Goal: Task Accomplishment & Management: Complete application form

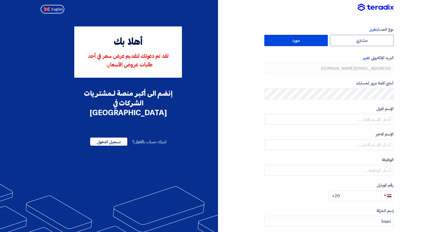
type input "[PHONE_NUMBER]"
click at [298, 44] on label "مورد" at bounding box center [297, 40] width 64 height 11
click at [298, 44] on input "مورد" at bounding box center [296, 40] width 63 height 11
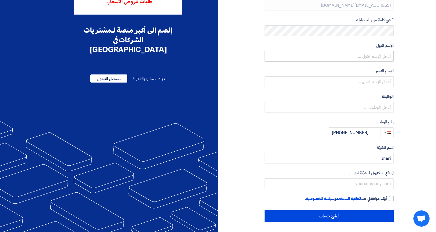
scroll to position [62, 0]
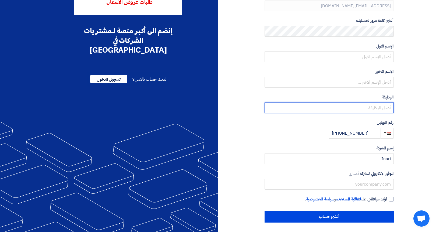
click at [388, 106] on input "text" at bounding box center [329, 107] width 129 height 11
type input "Managing Director"
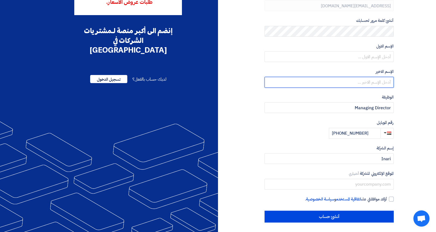
click at [381, 83] on input "text" at bounding box center [329, 82] width 129 height 11
type input "shahin"
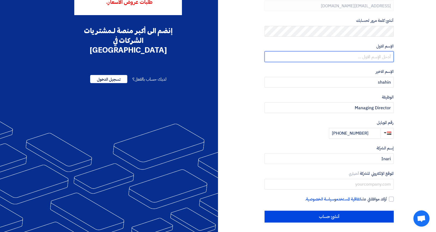
click at [377, 56] on input "text" at bounding box center [329, 56] width 129 height 11
type input "shady"
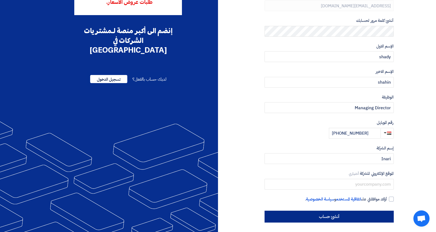
click at [341, 212] on input "أنشئ حساب" at bounding box center [329, 216] width 129 height 12
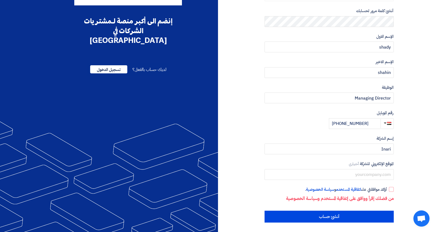
scroll to position [72, 0]
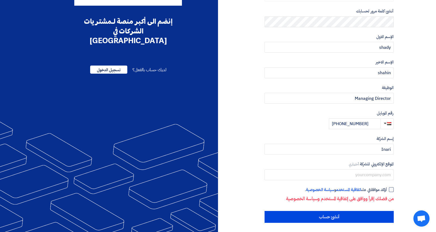
click at [390, 188] on div at bounding box center [391, 189] width 5 height 5
click at [388, 188] on input "أؤكد موافقتي على اتفاقية المستخدم و سياسة الخصوصية ." at bounding box center [322, 191] width 129 height 11
checkbox input "true"
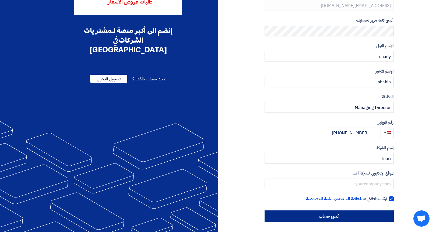
scroll to position [62, 0]
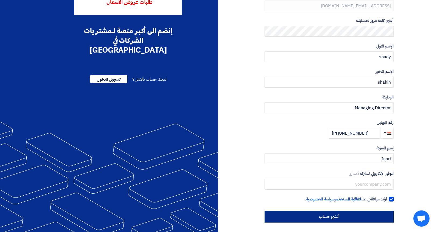
click at [321, 213] on input "أنشئ حساب" at bounding box center [329, 216] width 129 height 12
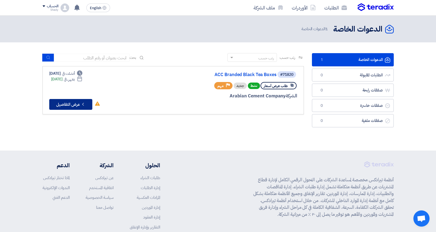
click at [84, 102] on icon "Check details" at bounding box center [83, 104] width 5 height 5
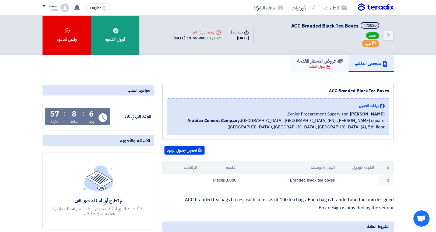
click at [313, 65] on div "قبول الطلب" at bounding box center [320, 66] width 21 height 5
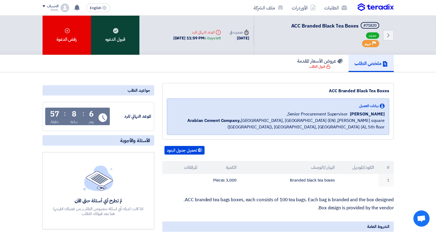
click at [113, 43] on div "قبول الدعوه" at bounding box center [115, 35] width 48 height 39
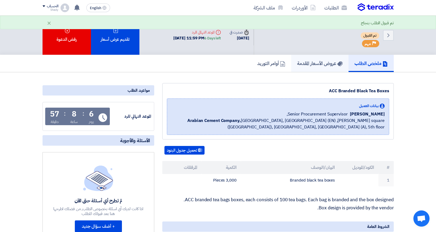
click at [311, 62] on h5 "عروض الأسعار المقدمة" at bounding box center [320, 63] width 46 height 6
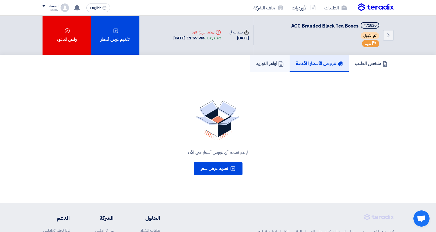
click at [261, 66] on h5 "أوامر التوريد" at bounding box center [270, 63] width 28 height 6
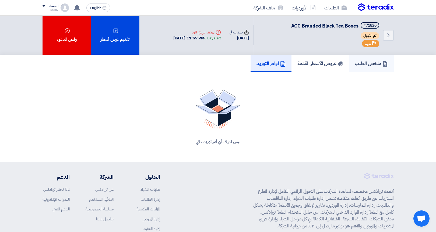
click at [359, 60] on h5 "ملخص الطلب" at bounding box center [371, 63] width 33 height 6
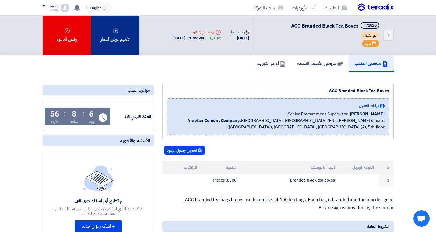
click at [121, 37] on div "تقديم عرض أسعار" at bounding box center [115, 35] width 48 height 39
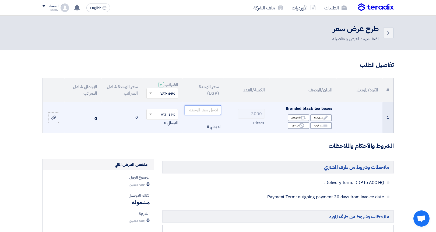
click at [202, 106] on input "number" at bounding box center [203, 110] width 36 height 10
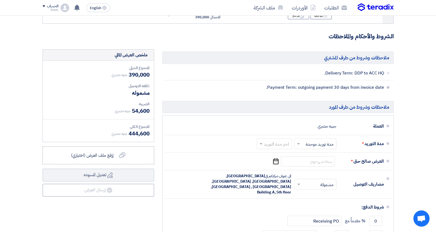
scroll to position [117, 0]
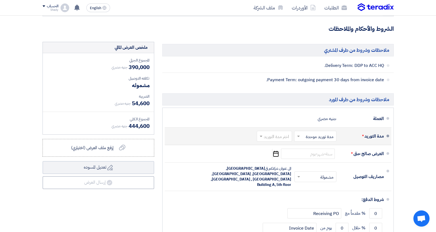
type input "130"
click at [313, 134] on input "text" at bounding box center [315, 137] width 40 height 8
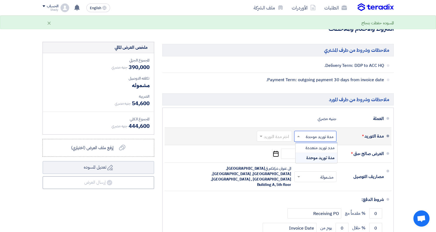
click at [313, 134] on input "text" at bounding box center [315, 137] width 40 height 8
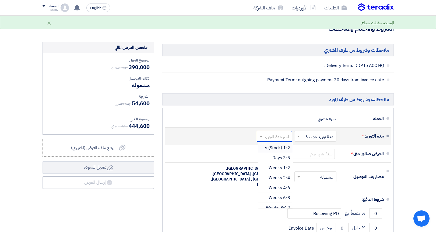
click at [287, 137] on input "text" at bounding box center [273, 137] width 33 height 8
click at [281, 168] on span "1-2 Weeks" at bounding box center [280, 167] width 22 height 6
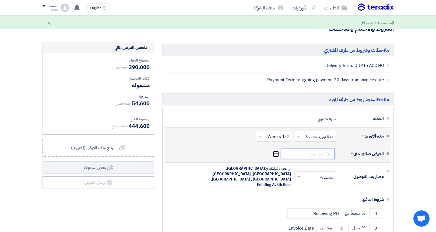
click at [321, 154] on input at bounding box center [308, 153] width 54 height 10
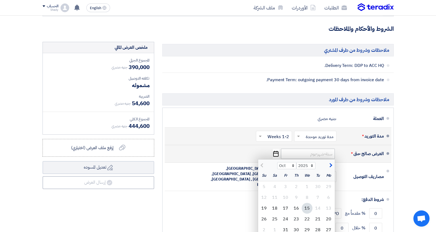
scroll to position [131, 0]
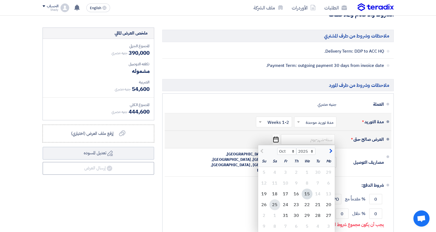
click at [275, 203] on div "25" at bounding box center [275, 204] width 11 height 11
type input "10/25/2025"
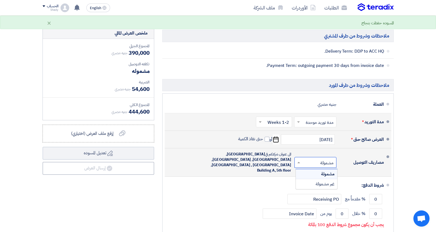
click at [305, 159] on input "text" at bounding box center [314, 163] width 39 height 8
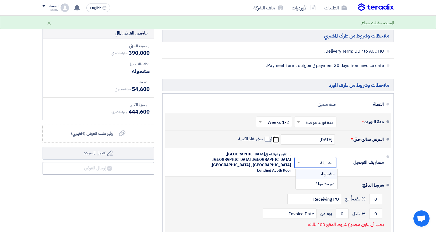
click at [272, 179] on div "شروط الدفع:" at bounding box center [278, 185] width 211 height 13
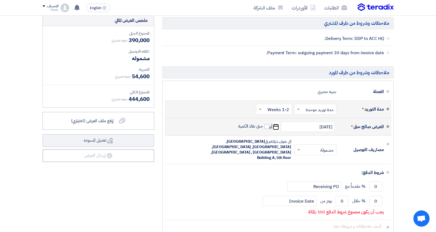
scroll to position [150, 0]
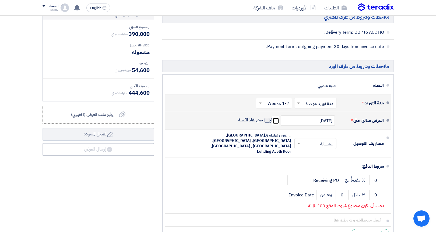
click at [267, 119] on span at bounding box center [267, 120] width 5 height 5
click at [263, 119] on input "حتى نفاذ الكمية" at bounding box center [250, 122] width 26 height 10
checkbox input "true"
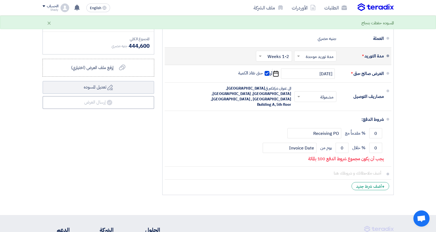
scroll to position [195, 0]
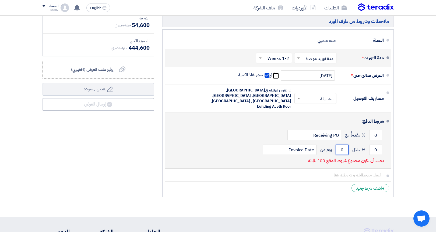
click at [345, 144] on input "0" at bounding box center [342, 149] width 13 height 10
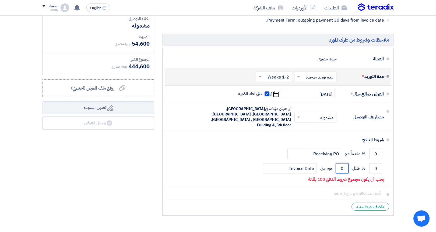
scroll to position [177, 0]
type input "30"
click at [121, 180] on div "ملخص العرض المالي المجموع الجزئي جنيه مصري 390,000 تكلفه التوصيل" at bounding box center [99, 100] width 120 height 236
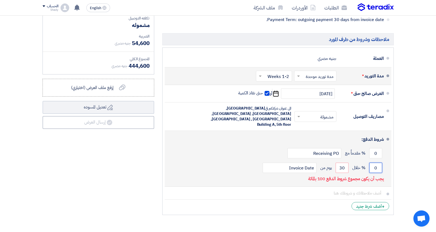
click at [374, 162] on input "0" at bounding box center [376, 167] width 13 height 10
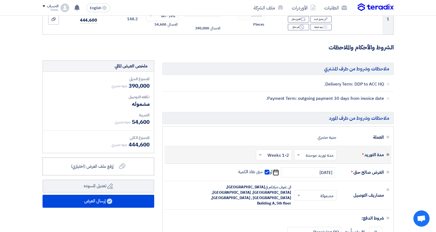
scroll to position [98, 0]
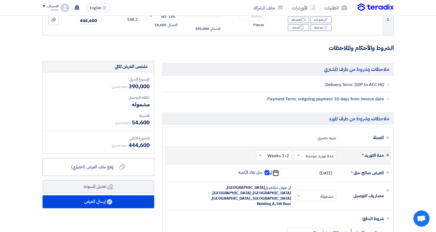
type input "100"
click at [399, 61] on section "تفاصيل الطلب # الكود/الموديل البيان/الوصف الكمية/العدد سعر الوحدة (EGP) الضرائب…" at bounding box center [218, 128] width 436 height 352
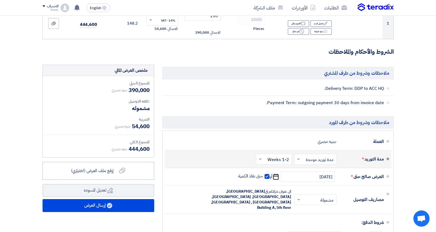
scroll to position [93, 0]
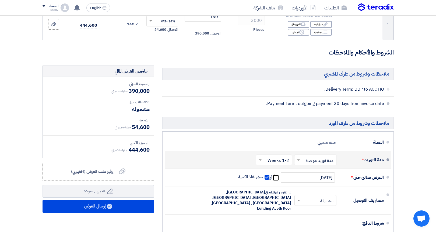
click at [387, 102] on span at bounding box center [388, 103] width 3 height 3
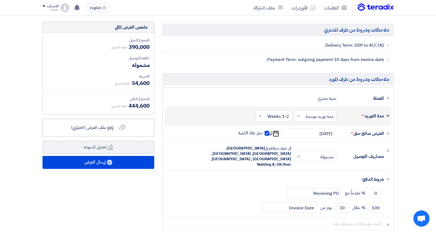
scroll to position [137, 0]
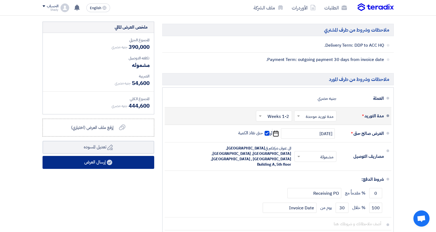
click at [119, 166] on button "إرسال العرض" at bounding box center [99, 162] width 112 height 13
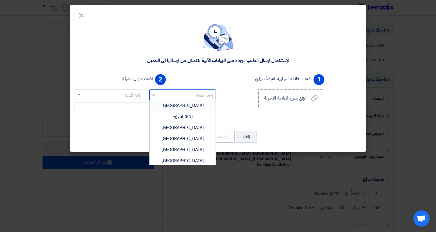
click at [183, 103] on span "Egypt" at bounding box center [183, 105] width 42 height 6
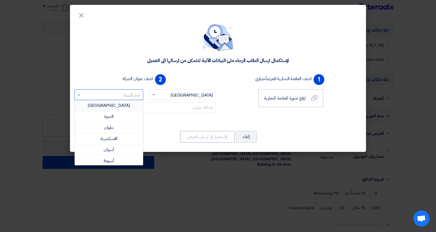
click at [130, 104] on div "القاهرة" at bounding box center [109, 105] width 68 height 11
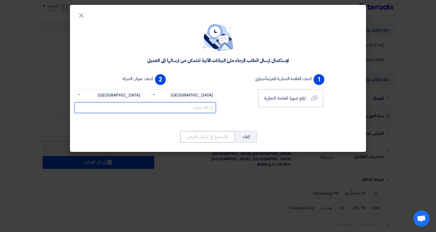
type input "&"
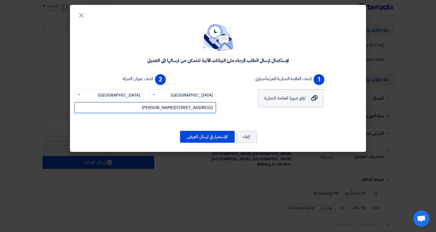
type input "7 wahdan street ,NASR CITY"
click at [312, 96] on icon "ارفع صورة العلامة التجارية" at bounding box center [314, 98] width 6 height 6
click at [0, 0] on input "ارفع صورة العلامة التجارية ارفع صورة العلامة التجارية" at bounding box center [0, 0] width 0 height 0
click at [312, 99] on icon "ارفع صورة العلامة التجارية" at bounding box center [314, 98] width 6 height 6
click at [0, 0] on input "ارفع صورة العلامة التجارية ارفع صورة العلامة التجارية" at bounding box center [0, 0] width 0 height 0
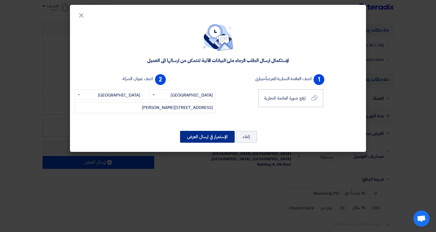
click at [204, 137] on button "الإستمرار في ارسال العرض" at bounding box center [207, 137] width 55 height 12
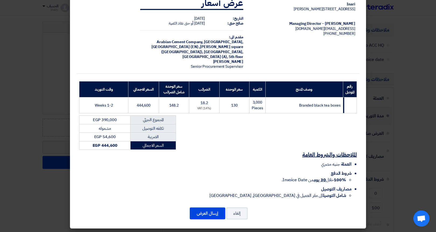
scroll to position [15, 0]
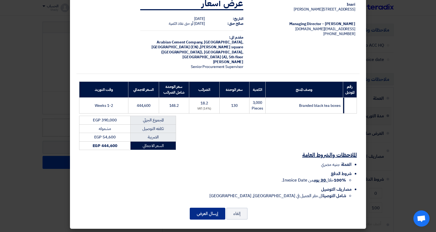
click at [207, 211] on button "إرسال العرض" at bounding box center [208, 213] width 36 height 12
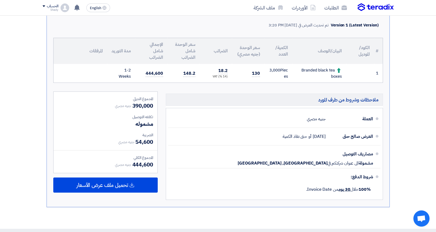
scroll to position [127, 0]
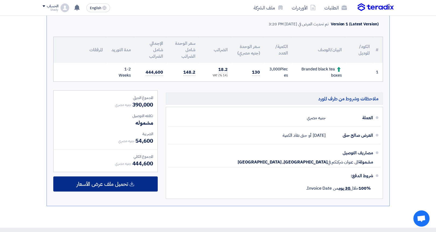
click at [133, 182] on icon at bounding box center [131, 183] width 5 height 5
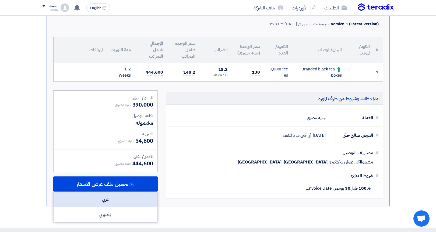
click at [122, 196] on div "عربي" at bounding box center [106, 199] width 104 height 15
click at [133, 198] on div "عربي" at bounding box center [106, 199] width 104 height 15
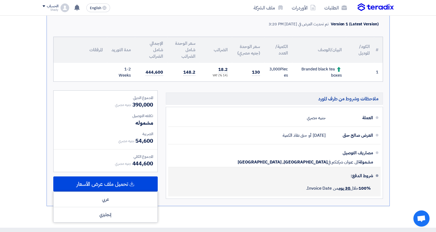
click at [171, 195] on li "شروط الدفع: 100% خلال 30 يوم من Invoice Date." at bounding box center [274, 181] width 213 height 29
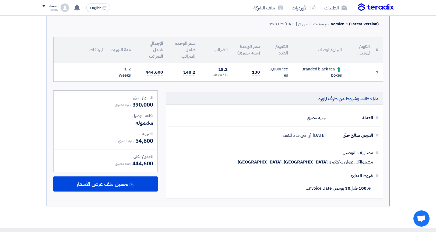
click at [161, 205] on div "Version 1 (Latest Version) تم تحديث العرض في 15 Oct 2025, 3:20 PM # الكود/المود…" at bounding box center [218, 109] width 343 height 193
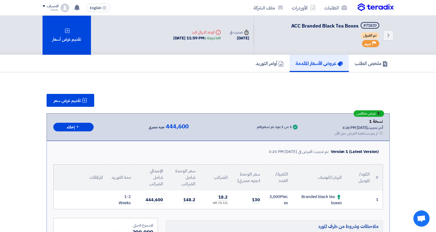
scroll to position [0, 0]
click at [369, 61] on h5 "ملخص الطلب" at bounding box center [371, 63] width 33 height 6
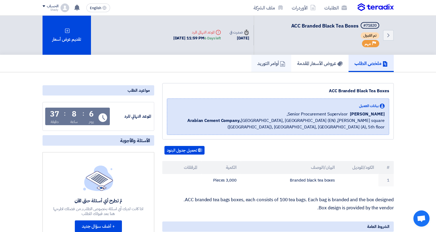
click at [272, 66] on h5 "أوامر التوريد" at bounding box center [272, 63] width 28 height 6
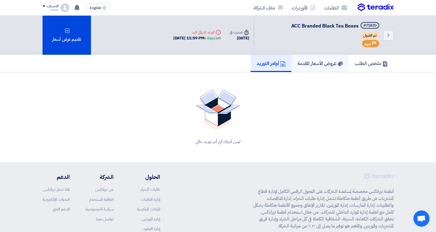
click at [301, 67] on link "عروض الأسعار المقدمة" at bounding box center [320, 63] width 57 height 17
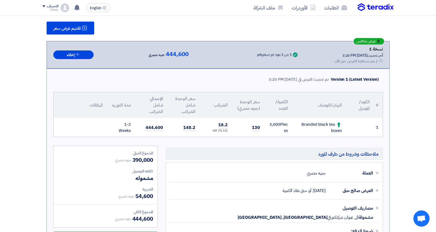
scroll to position [73, 0]
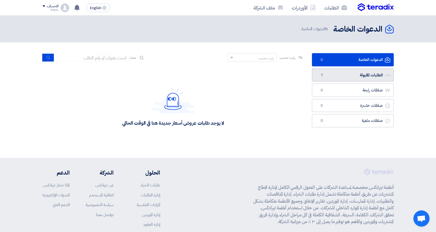
click at [344, 70] on link "الطلبات المقبولة الطلبات المقبولة 1" at bounding box center [353, 74] width 82 height 13
click at [362, 74] on link "الطلبات المقبولة الطلبات المقبولة 1" at bounding box center [353, 74] width 82 height 13
